Goal: Information Seeking & Learning: Find specific fact

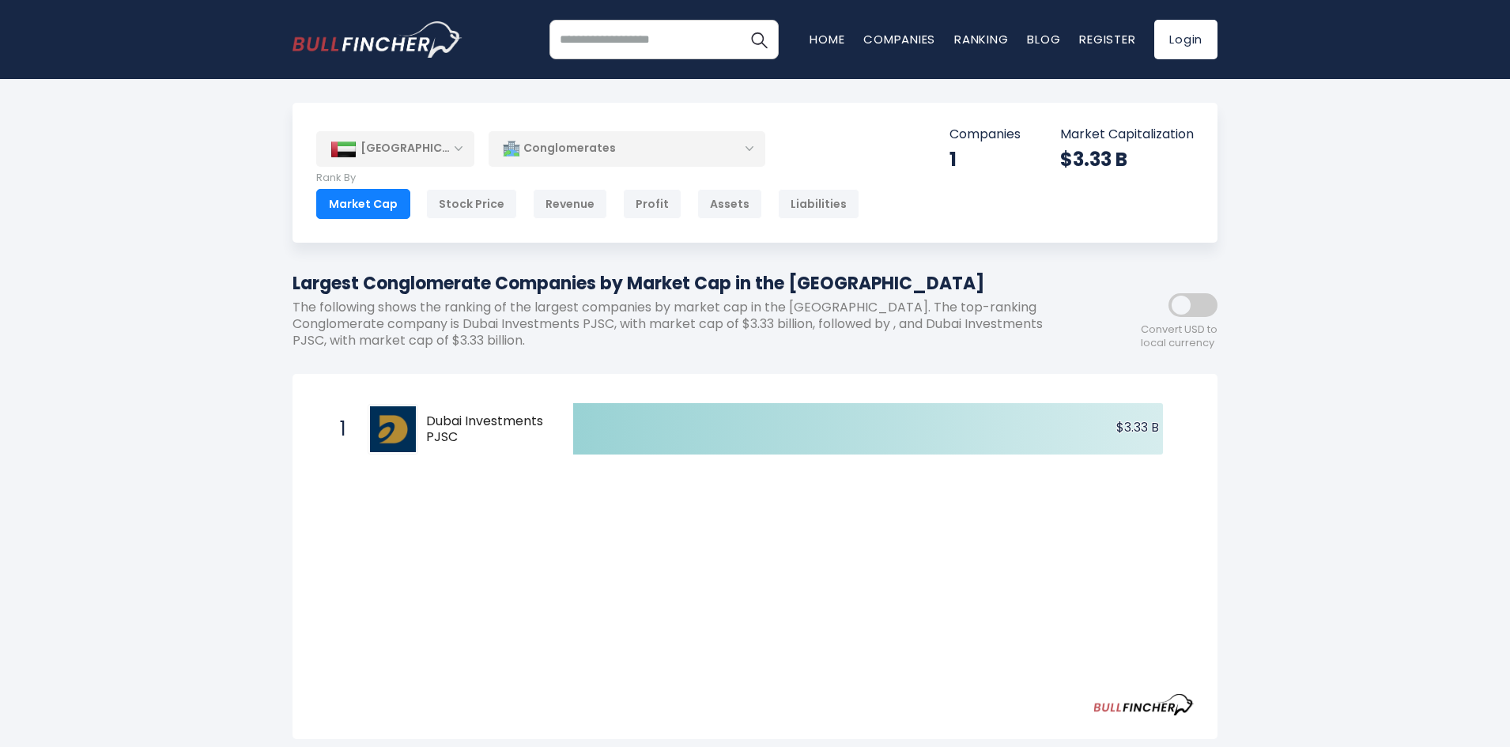
click at [457, 157] on div "[GEOGRAPHIC_DATA]" at bounding box center [395, 148] width 158 height 35
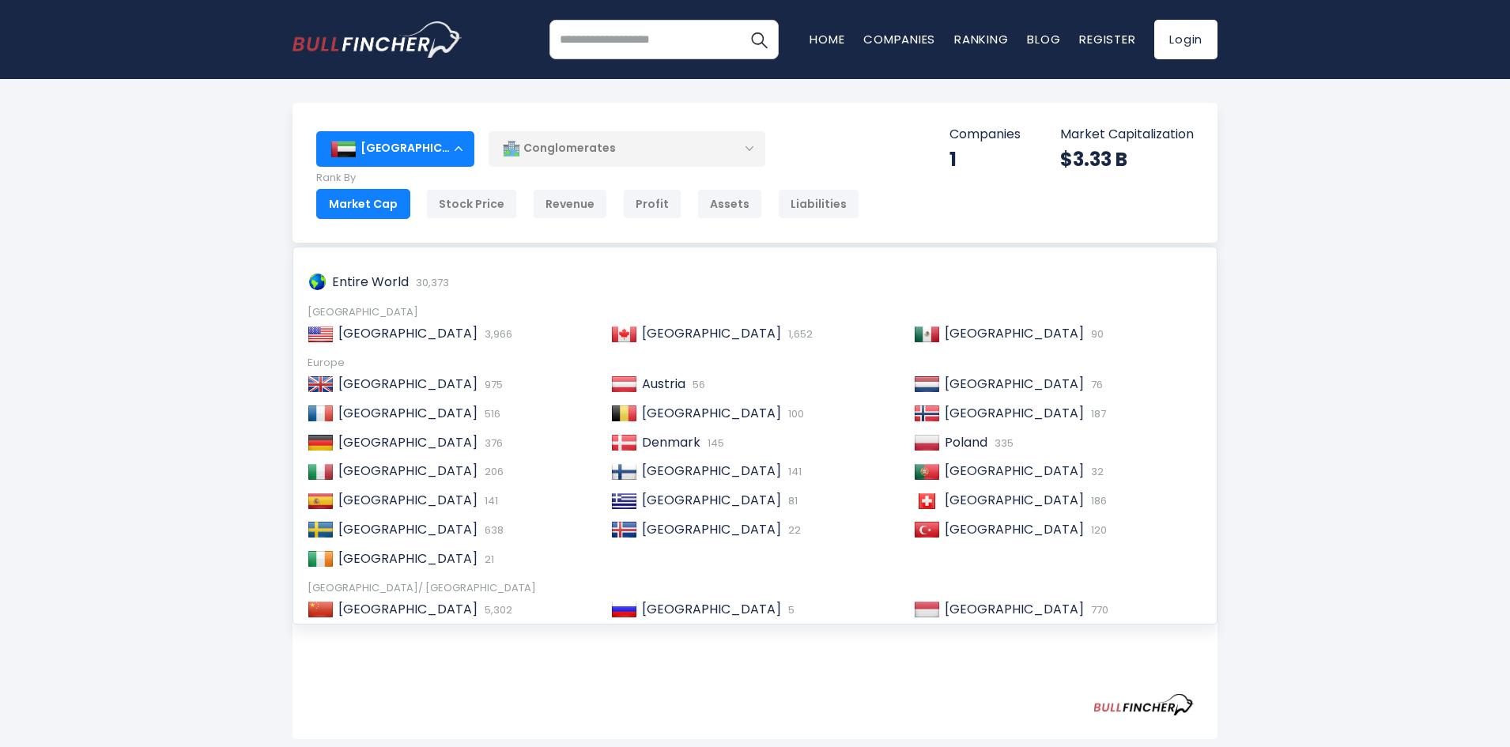
click at [457, 157] on div "[GEOGRAPHIC_DATA]" at bounding box center [395, 148] width 158 height 35
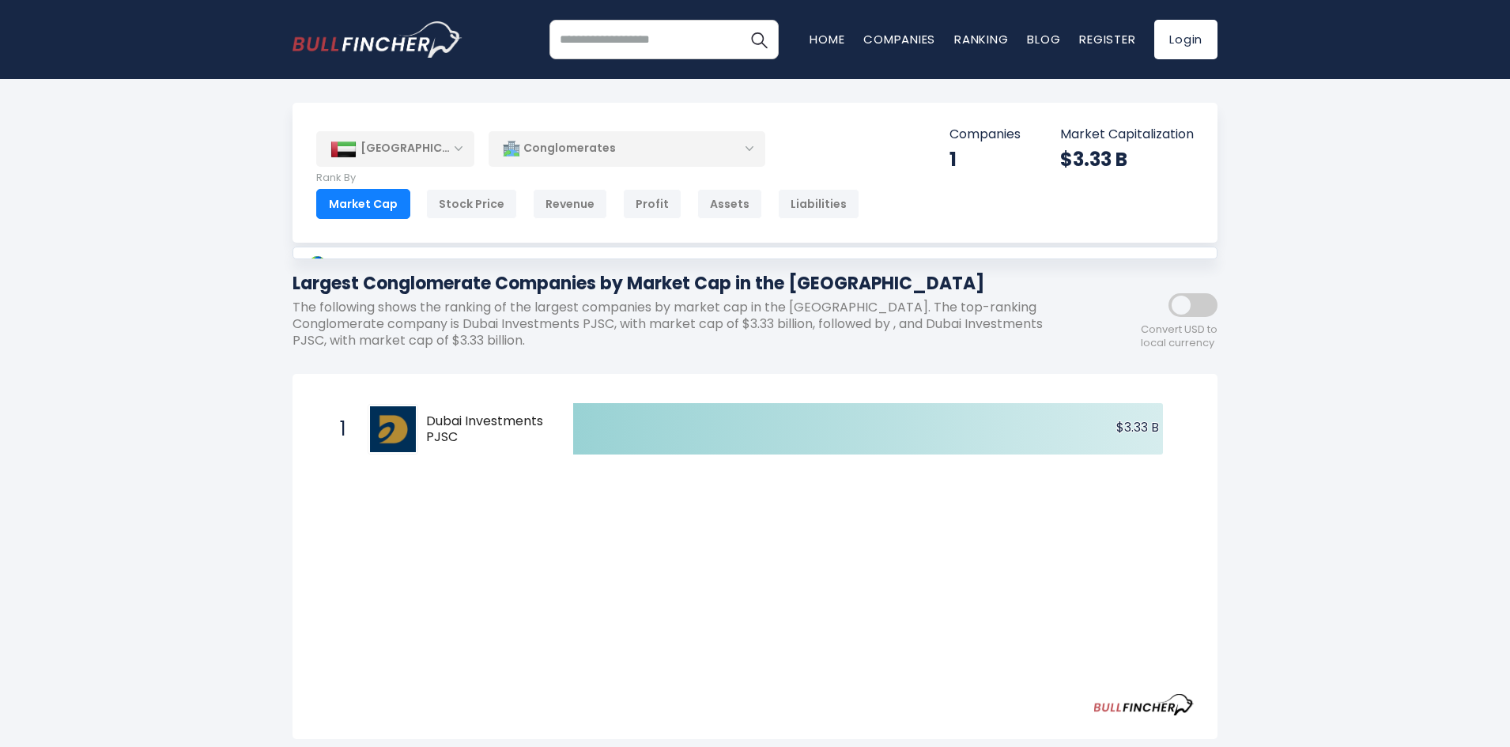
click at [457, 157] on div "[GEOGRAPHIC_DATA]" at bounding box center [395, 148] width 158 height 35
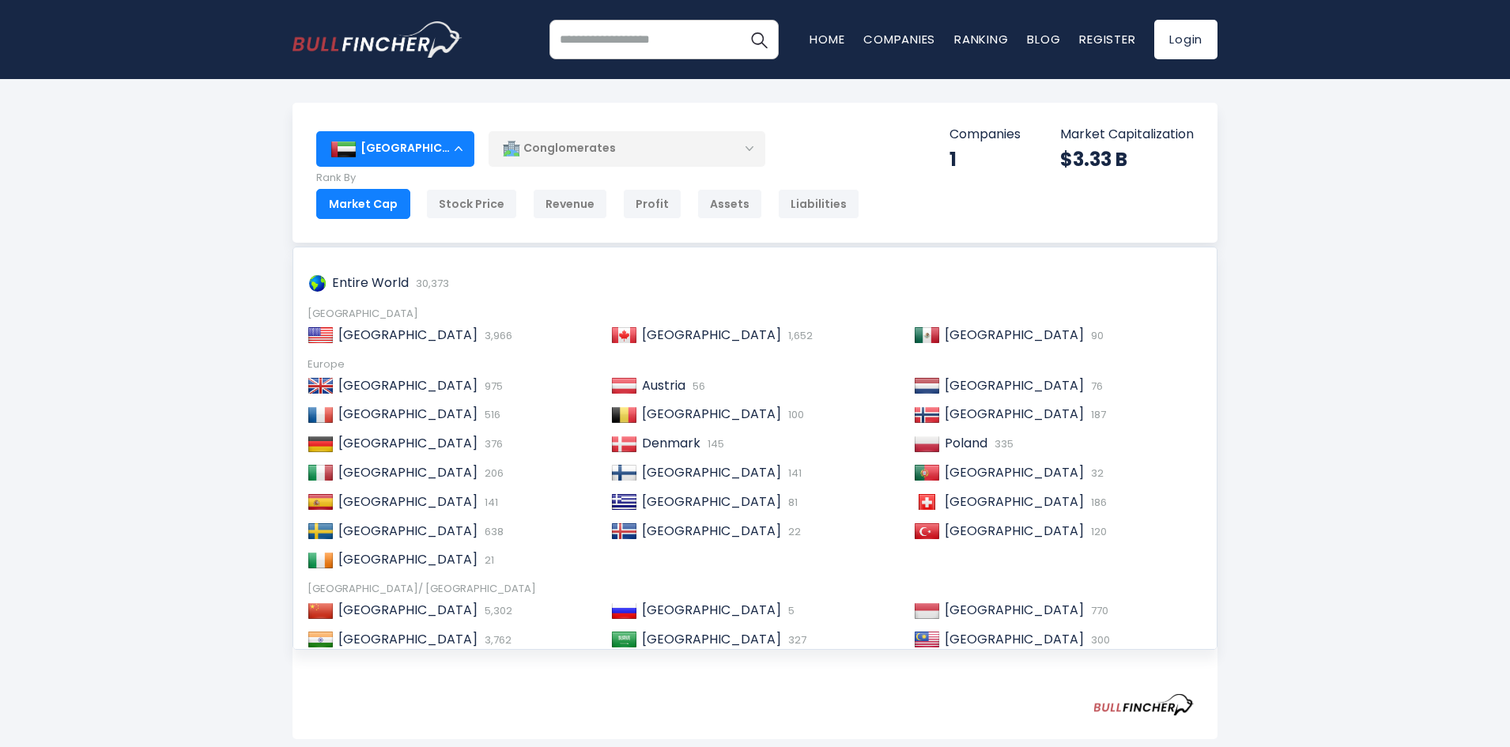
click at [456, 156] on div "[GEOGRAPHIC_DATA]" at bounding box center [395, 148] width 158 height 35
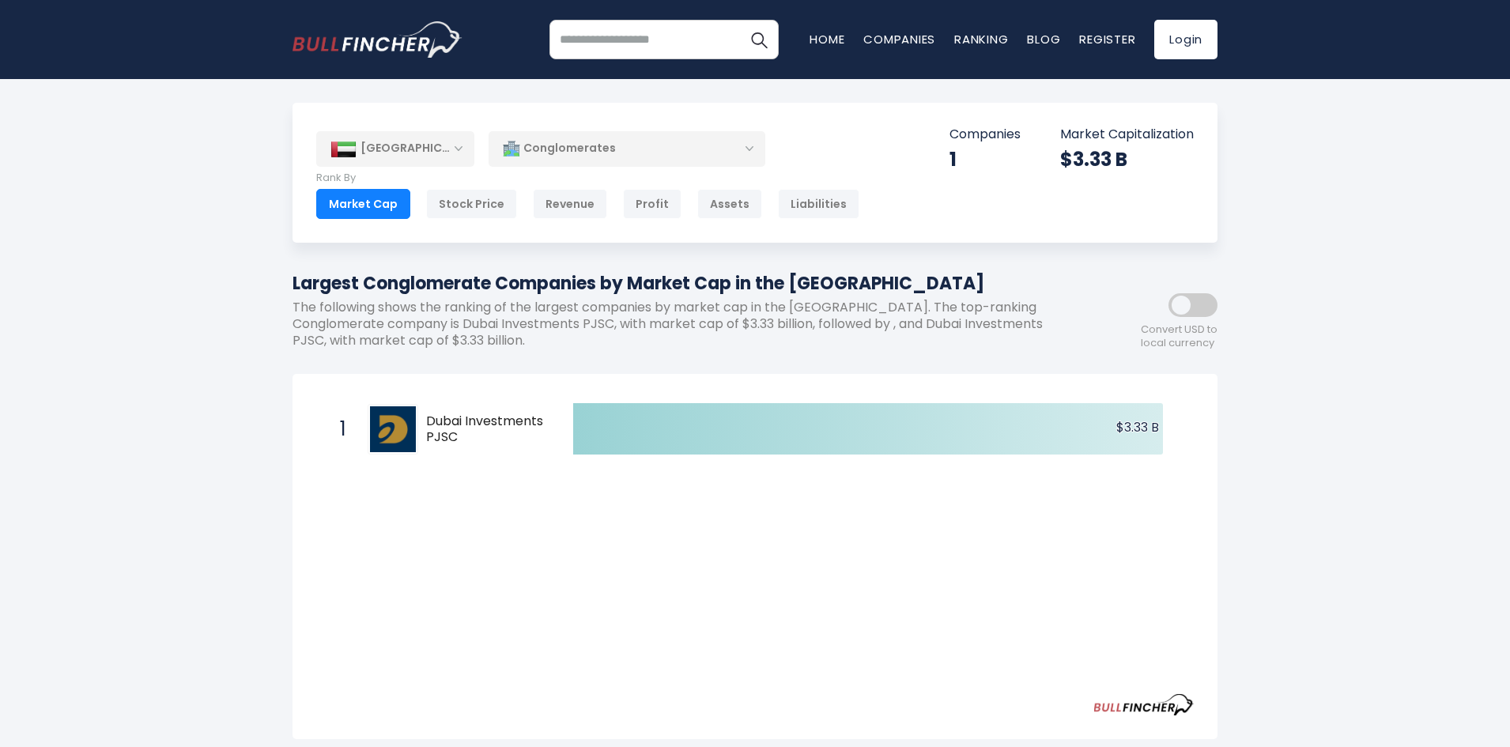
click at [750, 146] on div "Conglomerates" at bounding box center [627, 148] width 277 height 36
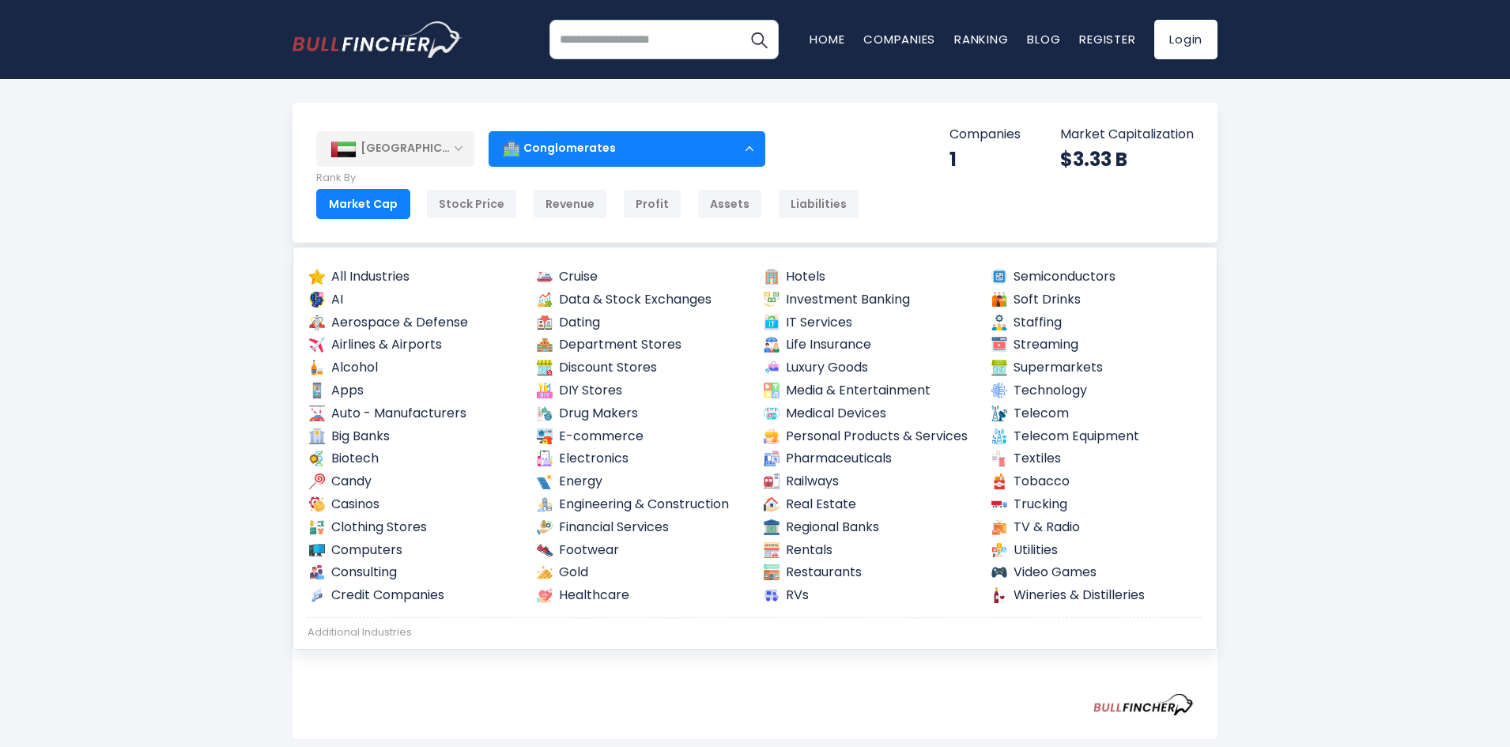
click at [750, 146] on div "Conglomerates" at bounding box center [627, 148] width 277 height 36
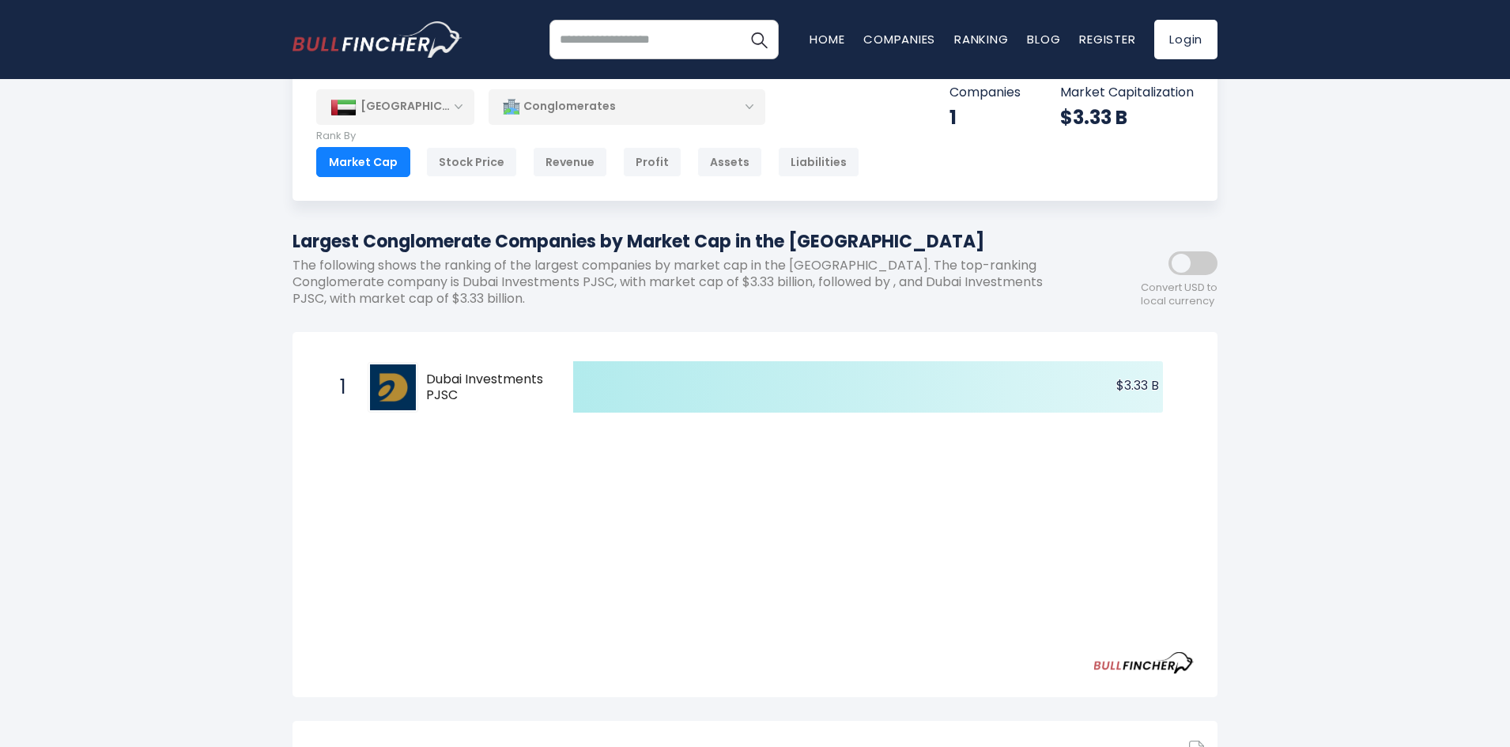
scroll to position [79, 0]
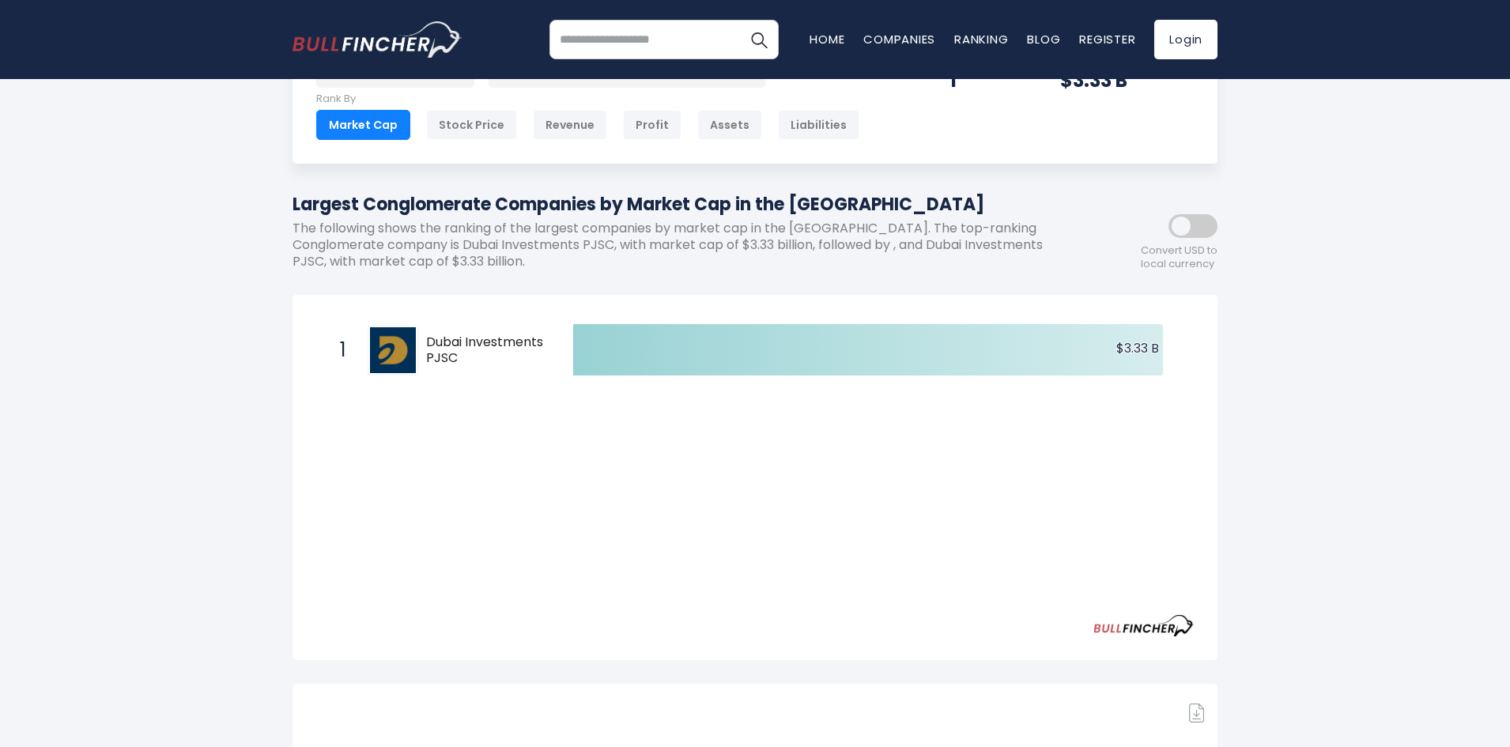
drag, startPoint x: 465, startPoint y: 368, endPoint x: 421, endPoint y: 338, distance: 53.5
click at [421, 338] on div "1 Dubai Investments PJSC [DOMAIN_NAME]" at bounding box center [439, 350] width 214 height 51
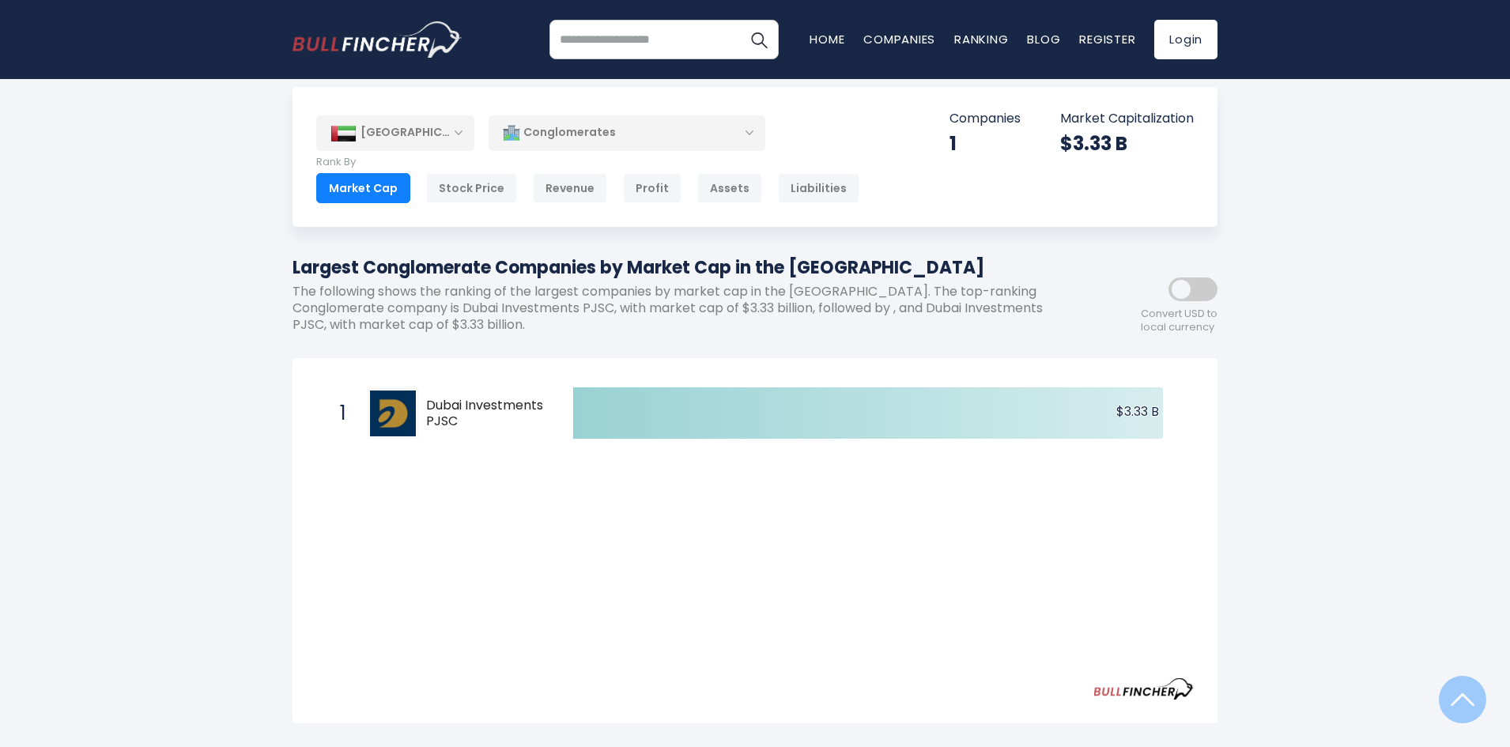
scroll to position [0, 0]
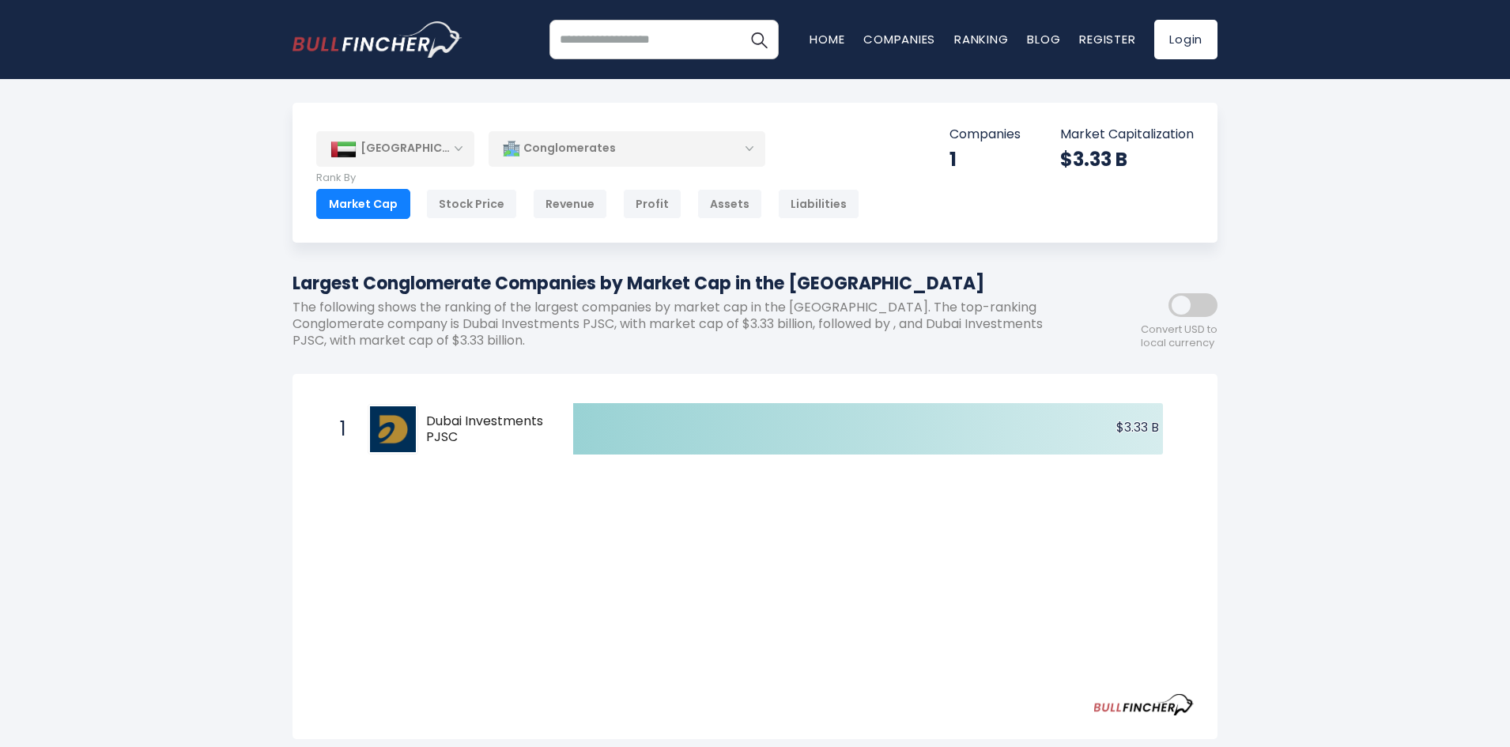
click at [1091, 147] on div "$3.33 B" at bounding box center [1127, 159] width 134 height 25
